Goal: Information Seeking & Learning: Learn about a topic

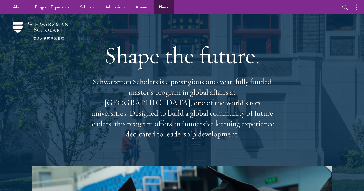
click at [158, 10] on link "News" at bounding box center [164, 7] width 20 height 14
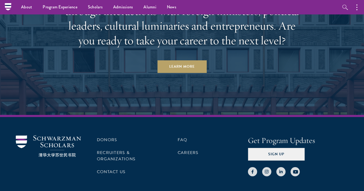
scroll to position [1360, 0]
click at [184, 150] on link "Careers" at bounding box center [187, 153] width 21 height 6
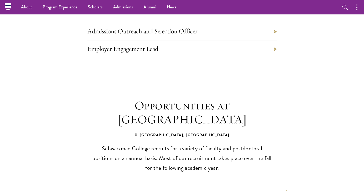
scroll to position [300, 0]
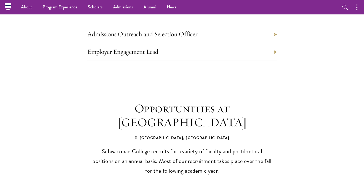
click at [182, 56] on li "Employer Engagement Lead" at bounding box center [181, 52] width 189 height 18
click at [176, 35] on link "Admissions Outreach and Selection Officer" at bounding box center [142, 34] width 110 height 8
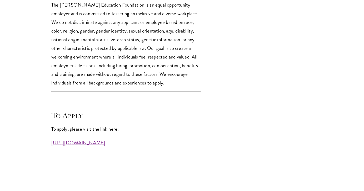
scroll to position [1448, 0]
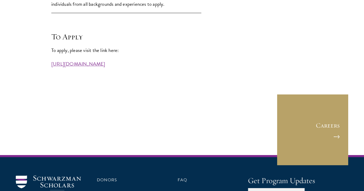
click at [97, 68] on link "https://workforcenow.adp.com/mascsr/default/mdf/recruitment/recruitment.html?ci…" at bounding box center [78, 64] width 54 height 8
